Goal: Transaction & Acquisition: Subscribe to service/newsletter

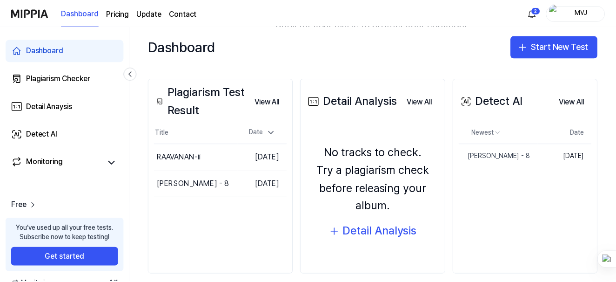
scroll to position [99, 0]
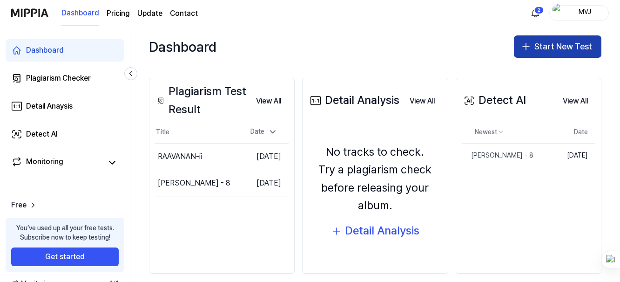
click at [537, 51] on button "Start New Test" at bounding box center [557, 46] width 87 height 22
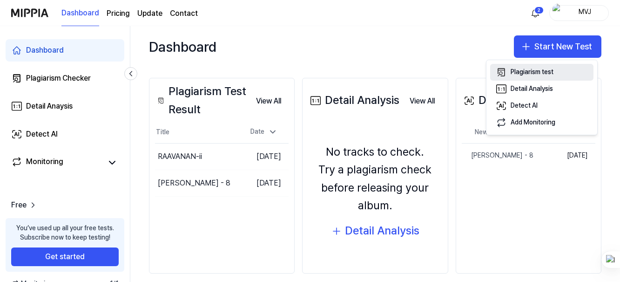
click at [536, 71] on div "Plagiarism test" at bounding box center [531, 71] width 43 height 9
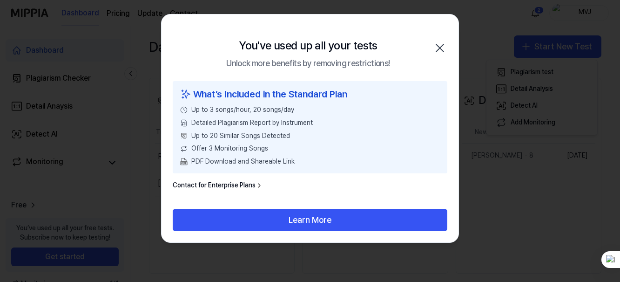
click at [438, 44] on icon "button" at bounding box center [439, 47] width 15 height 15
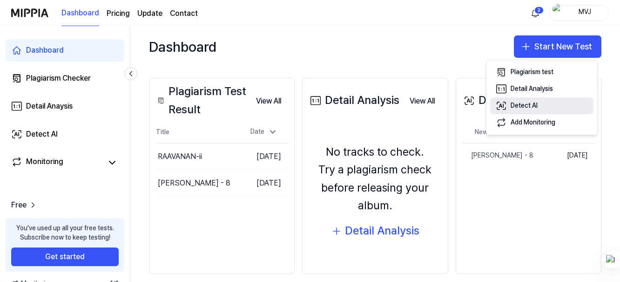
click at [536, 107] on div "Detect AI" at bounding box center [523, 105] width 27 height 9
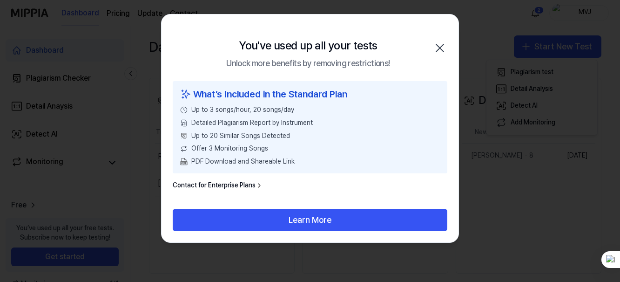
click at [437, 52] on icon "button" at bounding box center [439, 47] width 15 height 15
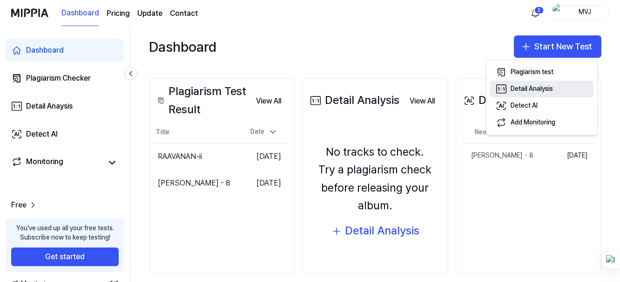
click at [521, 91] on div "Detail Analysis" at bounding box center [531, 88] width 42 height 9
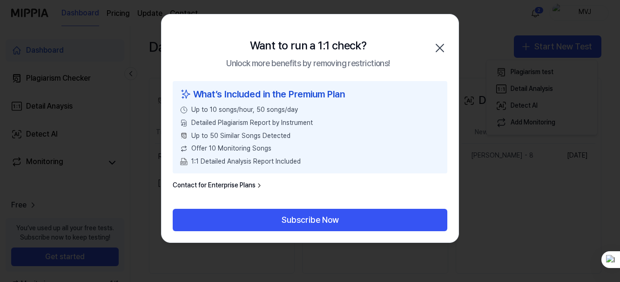
click at [443, 51] on icon "button" at bounding box center [439, 47] width 7 height 7
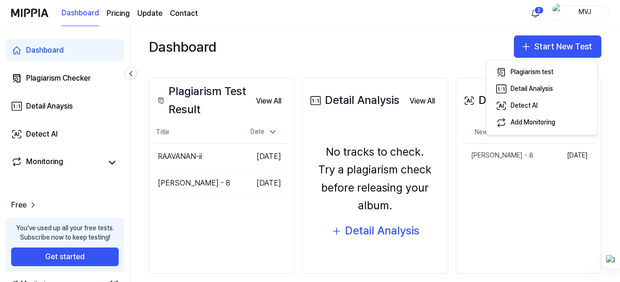
click at [548, 195] on div "Detect AI View All Detect AI Newest Date KATHAL BOTHAIYA - 8 Delete [DATE] View…" at bounding box center [529, 176] width 146 height 196
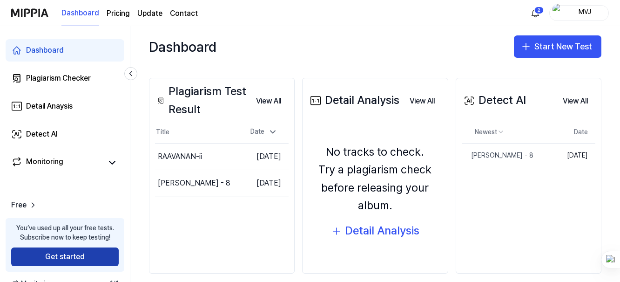
click at [83, 266] on button "Get started" at bounding box center [64, 256] width 107 height 19
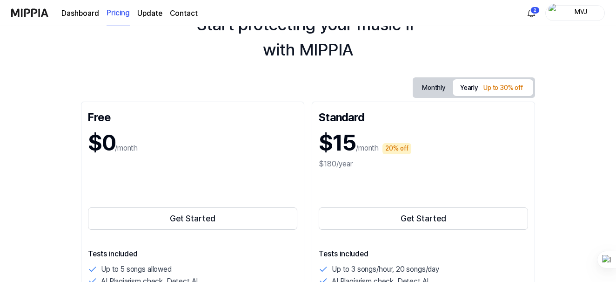
scroll to position [53, 0]
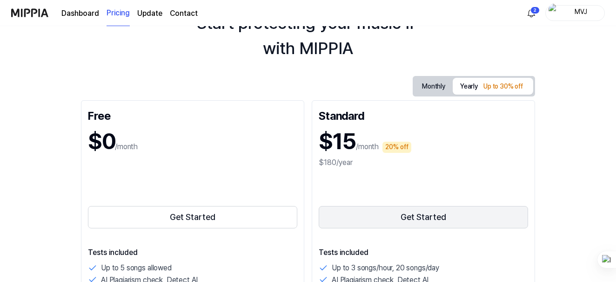
click at [384, 214] on button "Get Started" at bounding box center [423, 217] width 209 height 22
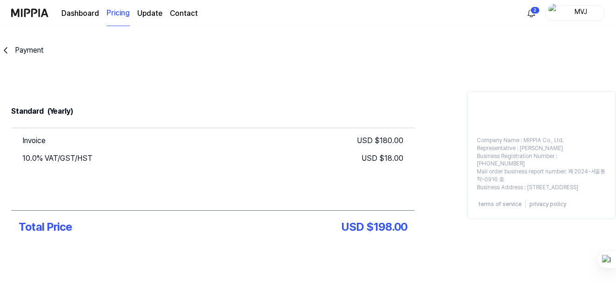
click at [9, 48] on icon "go back" at bounding box center [5, 50] width 11 height 11
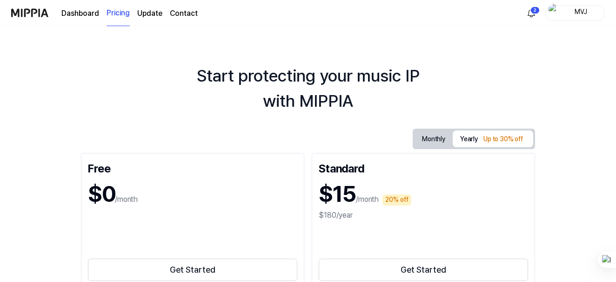
scroll to position [53, 0]
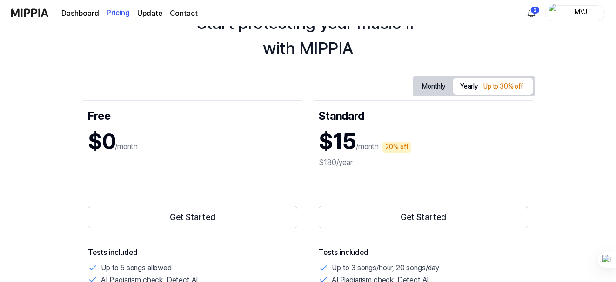
click at [576, 57] on div "Start protecting your music IP with MIPPIA" at bounding box center [308, 36] width 616 height 50
